Goal: Find specific page/section: Find specific page/section

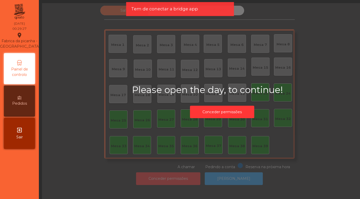
click at [171, 180] on div "Please open the day, to continue! Conceder permissões" at bounding box center [222, 102] width 360 height 199
click at [212, 114] on button "Conceder permissões" at bounding box center [222, 112] width 64 height 13
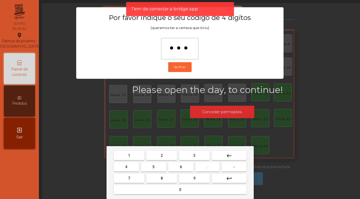
type input "****"
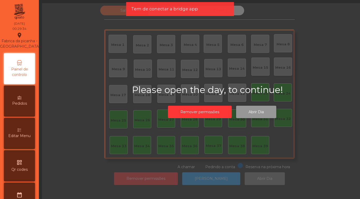
click at [254, 114] on button "Abrir Dia" at bounding box center [256, 112] width 40 height 13
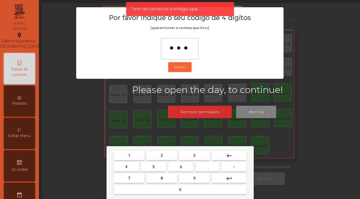
type input "****"
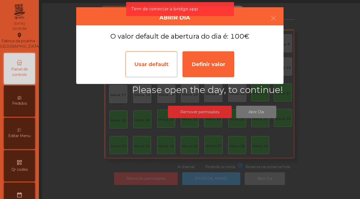
click at [158, 69] on div "Usar default" at bounding box center [151, 64] width 52 height 26
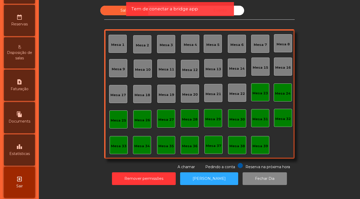
scroll to position [180, 0]
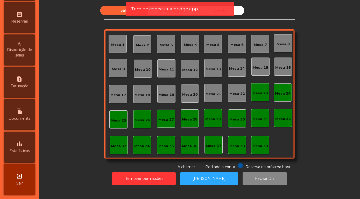
click at [19, 111] on icon "file_copy" at bounding box center [19, 111] width 6 height 6
select select "*"
select select "****"
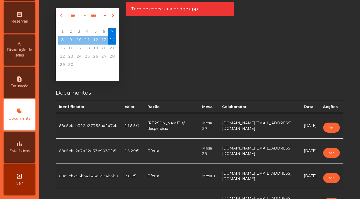
click at [14, 80] on div "request_page Faturação" at bounding box center [19, 82] width 31 height 31
select select "*"
select select "****"
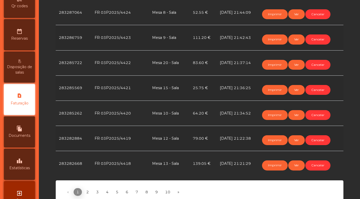
scroll to position [236, 0]
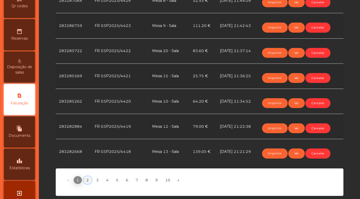
click at [89, 181] on link "2" at bounding box center [87, 180] width 8 height 8
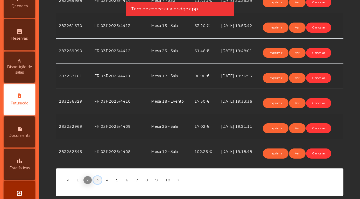
click at [98, 182] on link "3" at bounding box center [97, 180] width 8 height 8
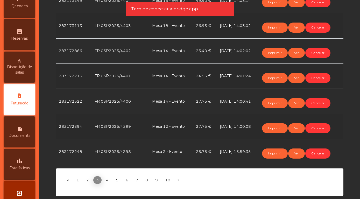
click at [136, 116] on td "FR 03P2025/4399" at bounding box center [119, 126] width 57 height 25
click at [107, 181] on link "4" at bounding box center [107, 180] width 8 height 8
click at [117, 183] on link "5" at bounding box center [117, 180] width 8 height 8
click at [135, 182] on link "7" at bounding box center [137, 180] width 8 height 8
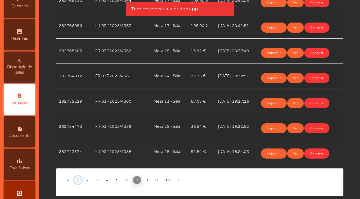
click at [79, 180] on link "1" at bounding box center [78, 180] width 8 height 8
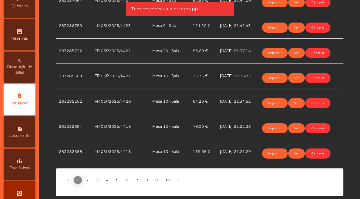
click at [130, 142] on td "FR 03P2025/4418" at bounding box center [119, 151] width 57 height 25
click at [89, 182] on link "2" at bounding box center [87, 180] width 8 height 8
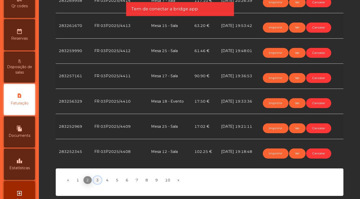
click at [98, 182] on link "3" at bounding box center [97, 180] width 8 height 8
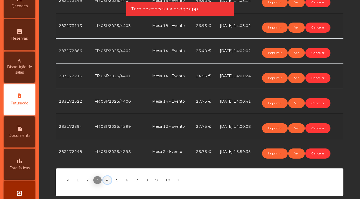
click at [109, 181] on link "4" at bounding box center [107, 180] width 8 height 8
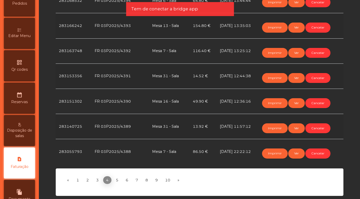
scroll to position [0, 0]
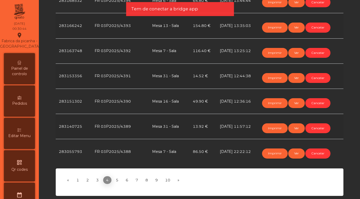
click at [16, 67] on span "Painel de controlo" at bounding box center [19, 71] width 28 height 11
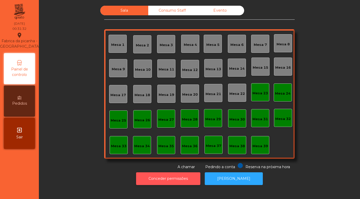
click at [172, 178] on button "Conceder permissões" at bounding box center [168, 178] width 64 height 13
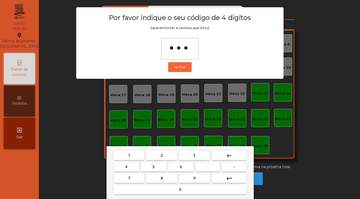
type input "****"
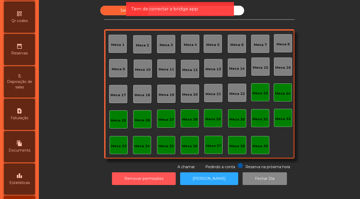
scroll to position [180, 0]
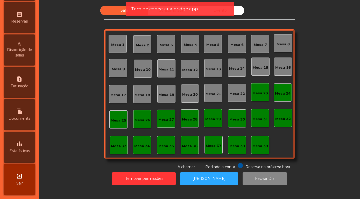
click at [19, 118] on span "Documents" at bounding box center [20, 118] width 22 height 5
select select "*"
select select "****"
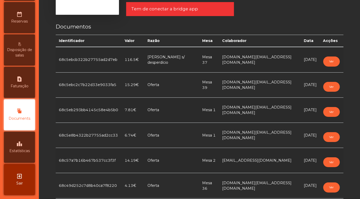
scroll to position [66, 0]
click at [330, 114] on button "Ver" at bounding box center [331, 112] width 17 height 10
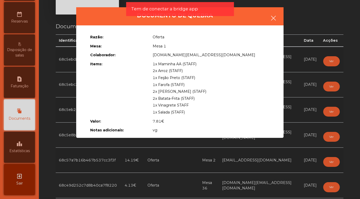
click at [278, 18] on button "button" at bounding box center [273, 19] width 14 height 16
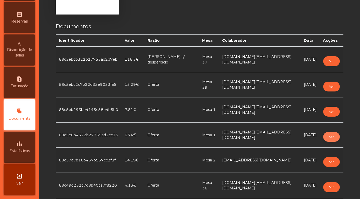
click at [335, 135] on button "Ver" at bounding box center [331, 137] width 17 height 10
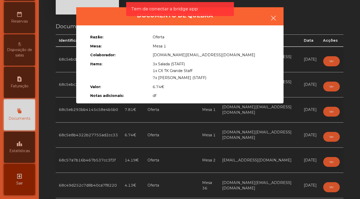
click at [273, 19] on icon "button" at bounding box center [273, 18] width 6 height 6
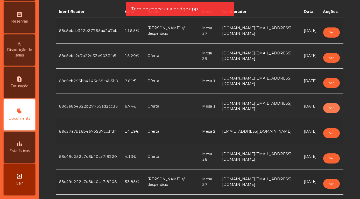
scroll to position [95, 0]
click at [334, 133] on button "Ver" at bounding box center [331, 133] width 17 height 10
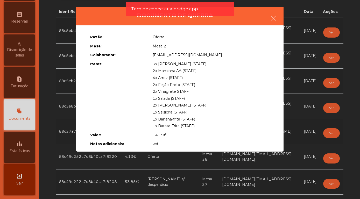
click at [274, 18] on icon "button" at bounding box center [273, 18] width 6 height 6
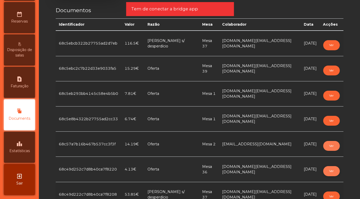
scroll to position [0, 0]
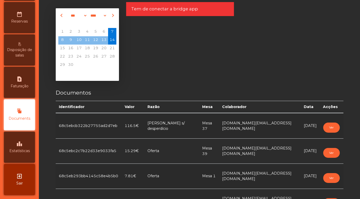
click at [26, 86] on span "Faturação" at bounding box center [20, 85] width 18 height 5
select select "*"
select select "****"
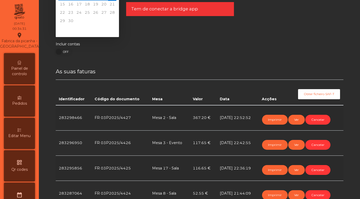
click at [23, 67] on span "Painel de controlo" at bounding box center [19, 71] width 28 height 11
